Goal: Task Accomplishment & Management: Manage account settings

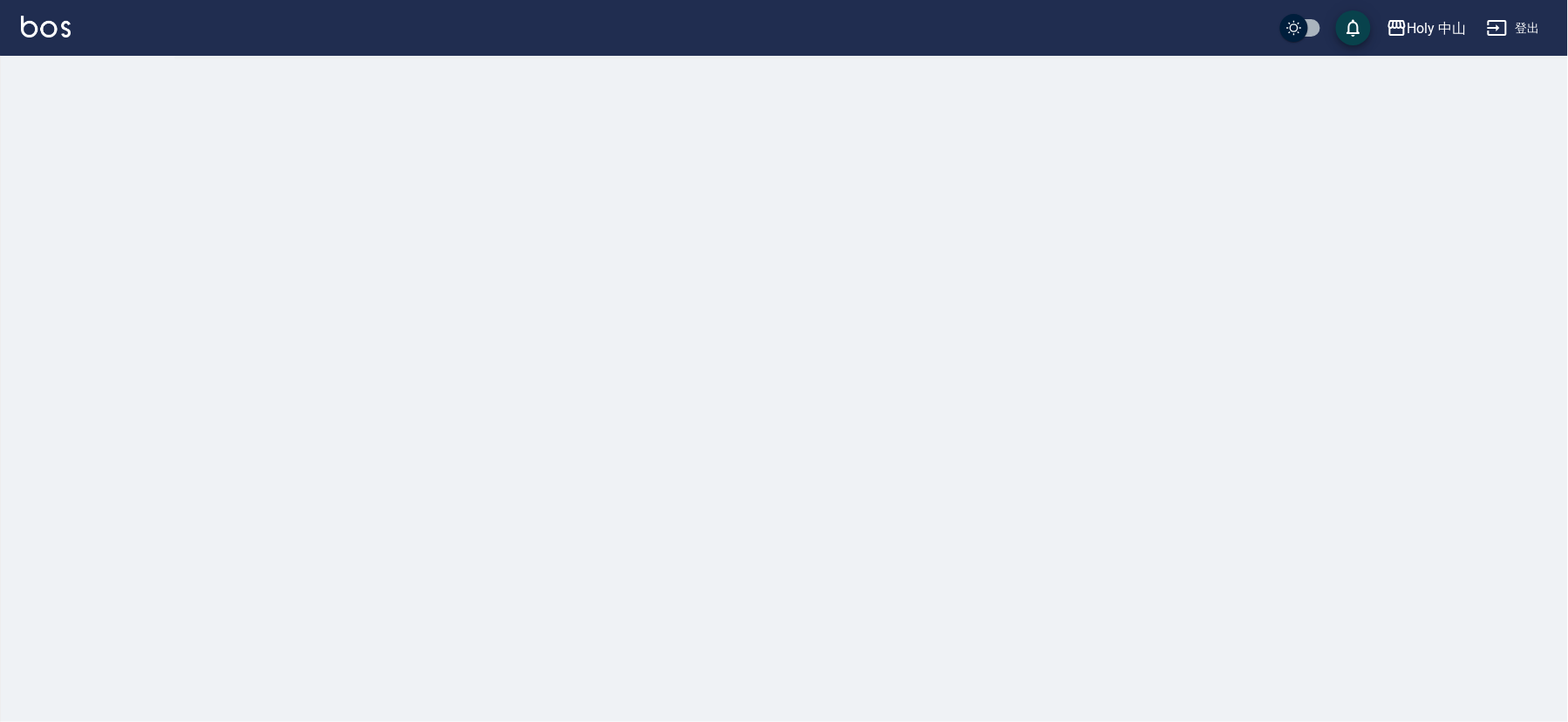
checkbox input "true"
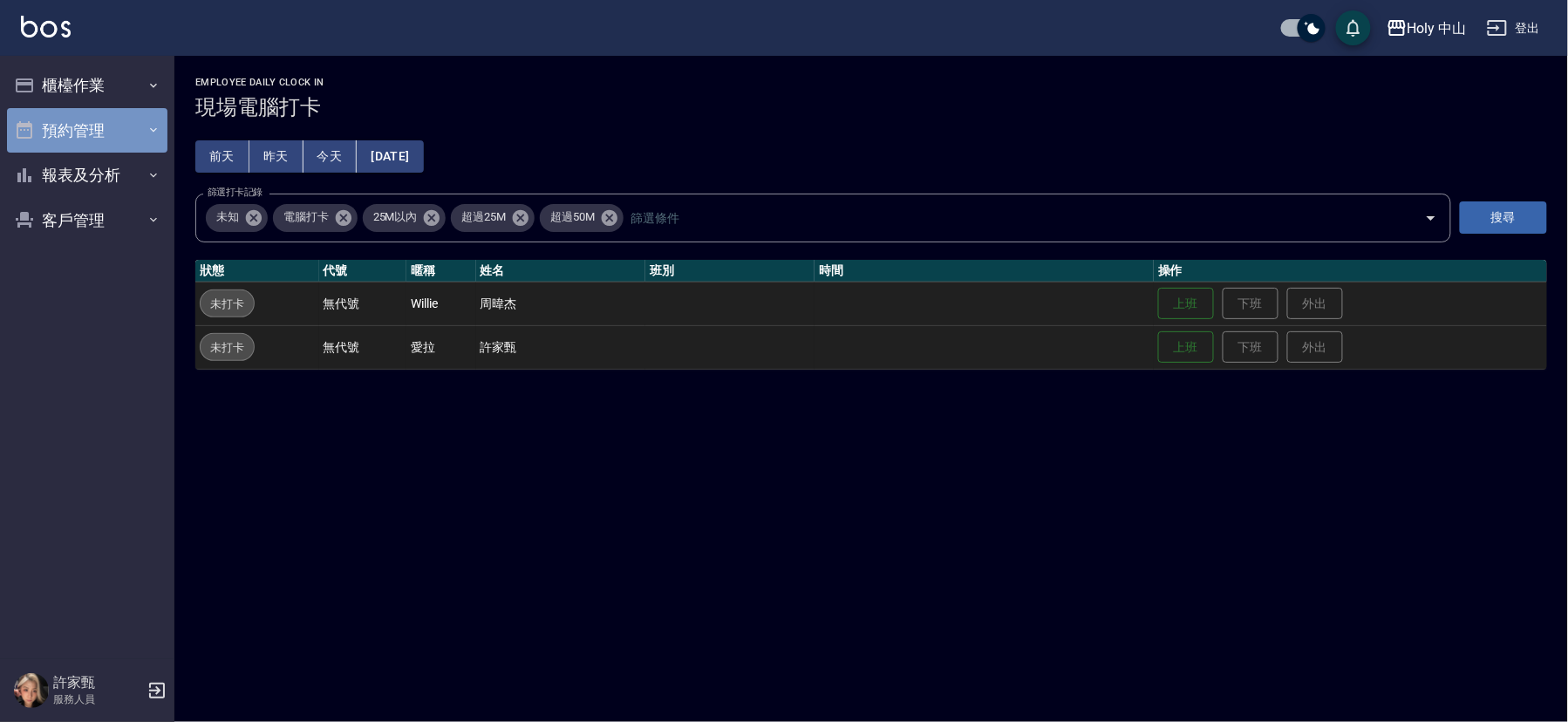
click at [95, 125] on button "預約管理" at bounding box center [87, 131] width 161 height 45
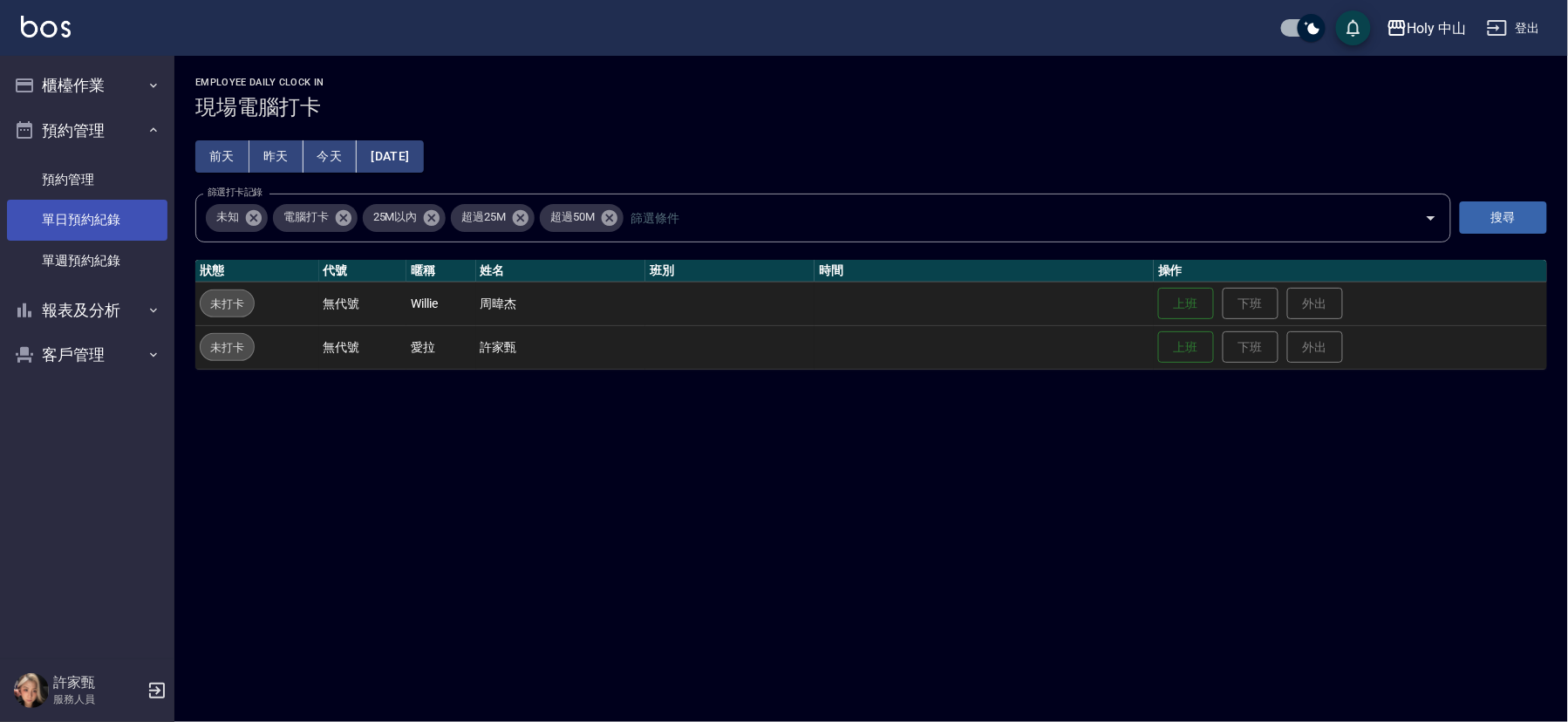
click at [112, 222] on link "單日預約紀錄" at bounding box center [87, 219] width 161 height 40
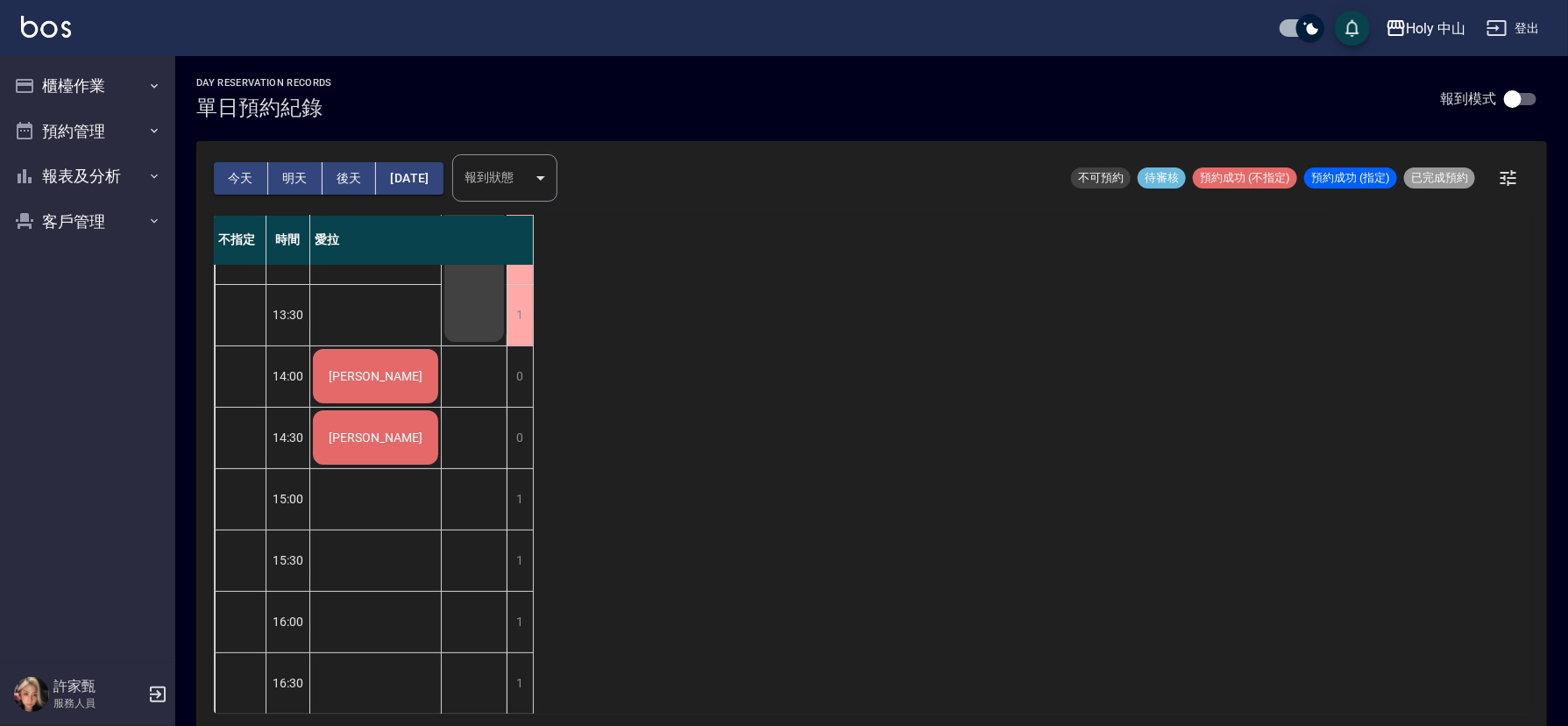
scroll to position [263, 0]
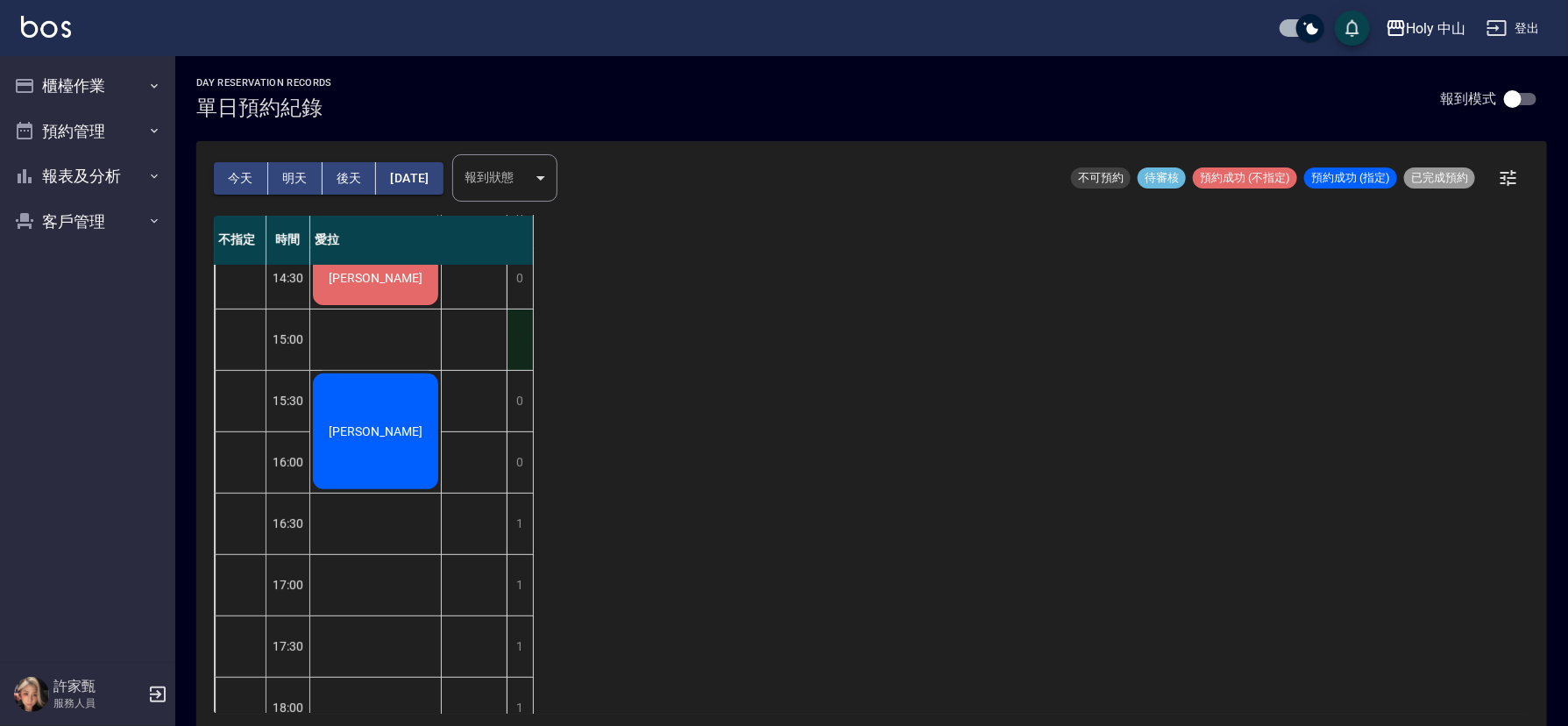
click at [523, 341] on div "1" at bounding box center [519, 340] width 26 height 61
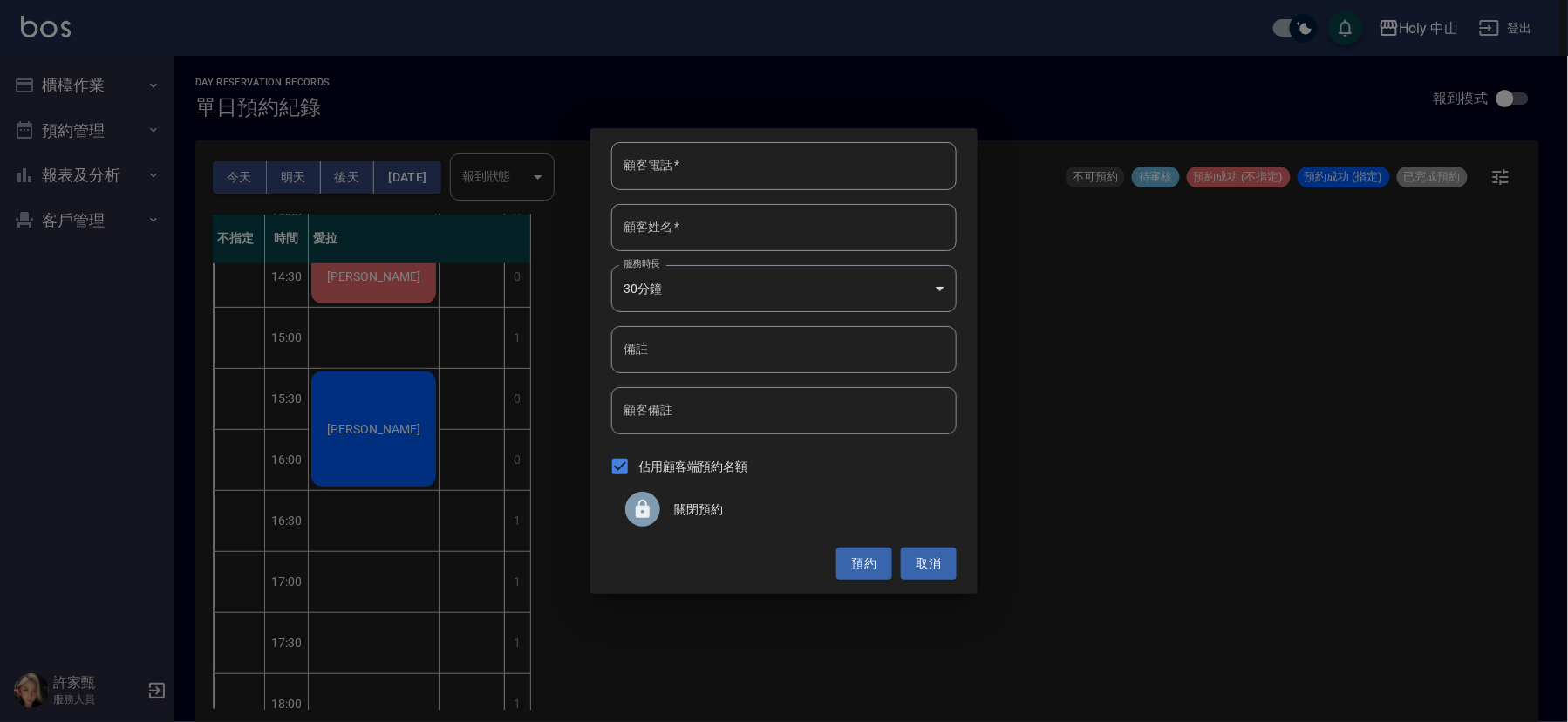
click at [652, 503] on icon at bounding box center [643, 510] width 21 height 21
